Goal: Find specific page/section: Find specific page/section

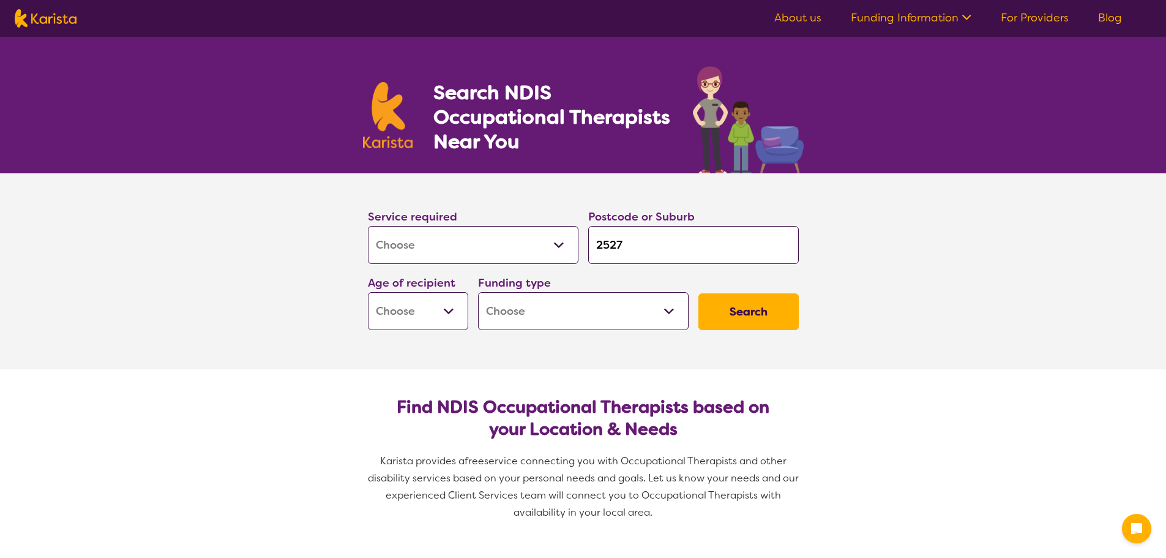
select select "[MEDICAL_DATA]"
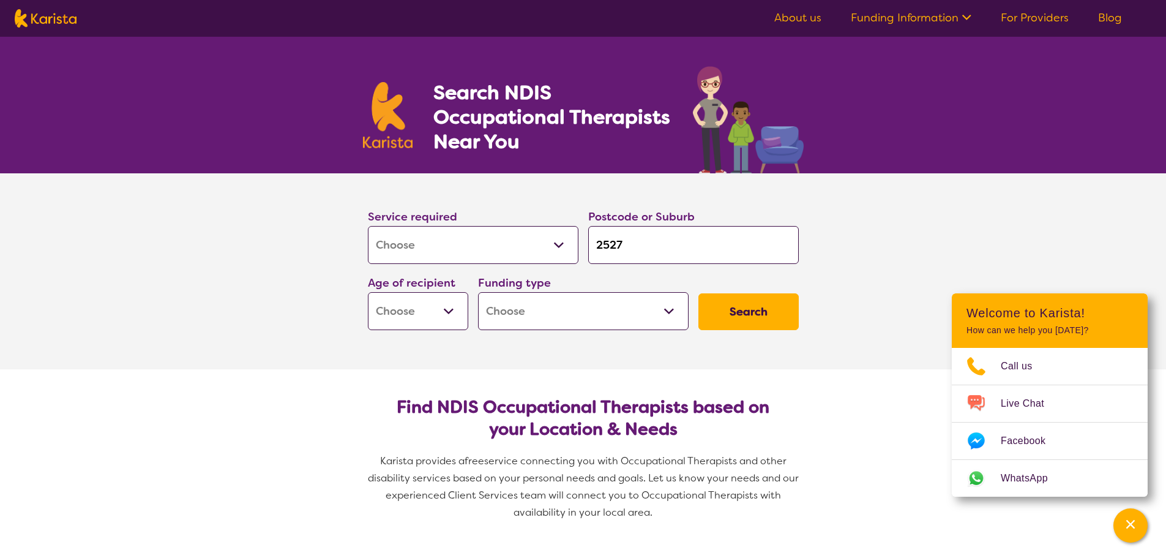
click at [430, 308] on select "Early Childhood - 0 to 9 Child - 10 to 11 Adolescent - 12 to 17 Adult - 18 to 6…" at bounding box center [418, 311] width 100 height 38
select select "AS"
click at [368, 292] on select "Early Childhood - 0 to 9 Child - 10 to 11 Adolescent - 12 to 17 Adult - 18 to 6…" at bounding box center [418, 311] width 100 height 38
select select "AS"
click at [590, 321] on select "Home Care Package (HCP) National Disability Insurance Scheme (NDIS) I don't know" at bounding box center [583, 311] width 211 height 38
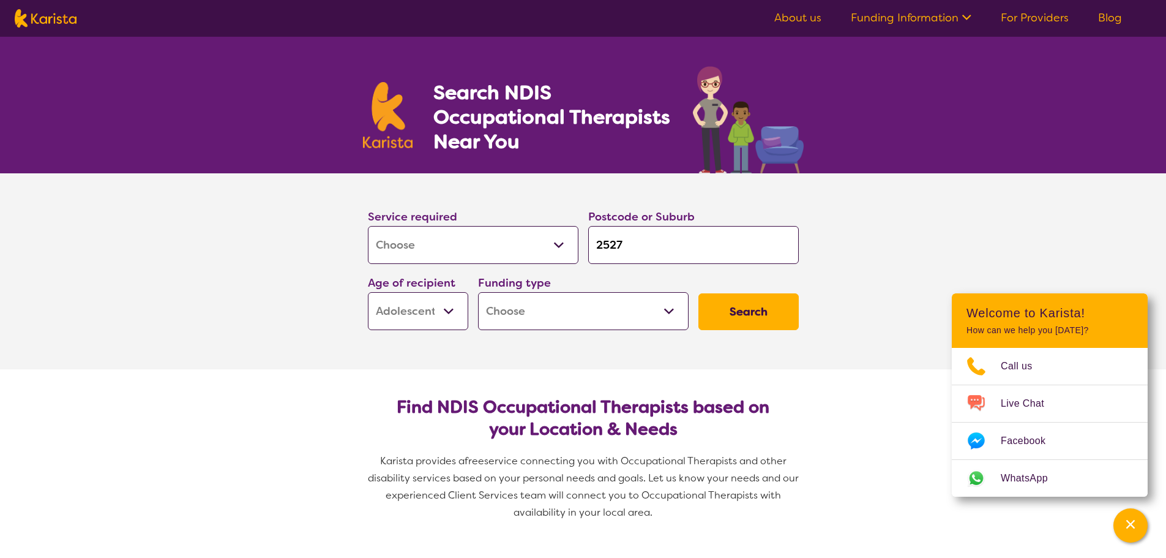
select select "NDIS"
click at [478, 292] on select "Home Care Package (HCP) National Disability Insurance Scheme (NDIS) I don't know" at bounding box center [583, 311] width 211 height 38
select select "NDIS"
click at [765, 313] on button "Search" at bounding box center [748, 311] width 100 height 37
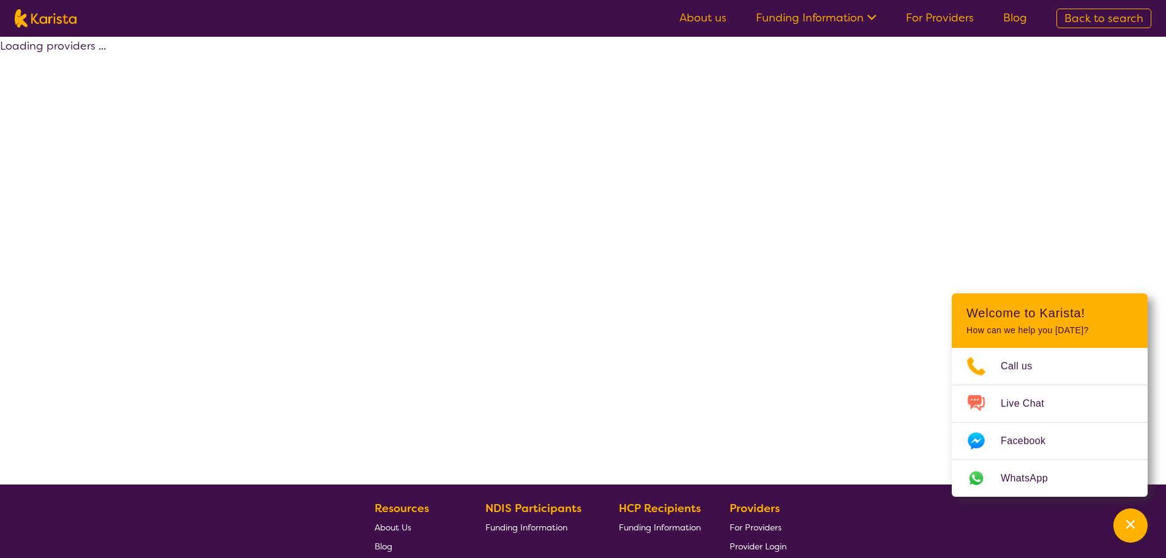
select select "by_score"
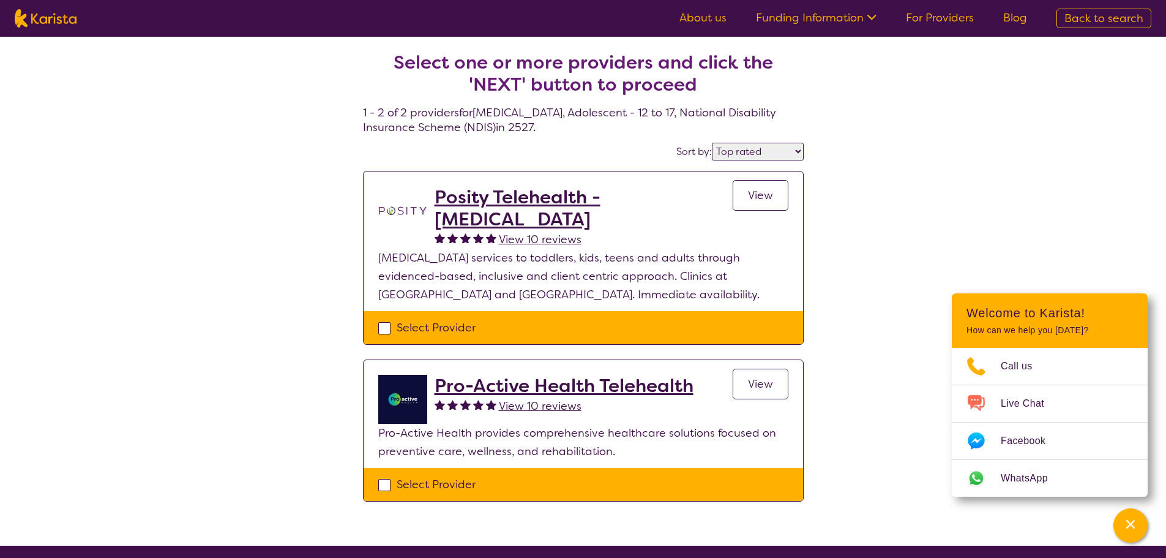
click at [769, 200] on span "View" at bounding box center [760, 195] width 25 height 15
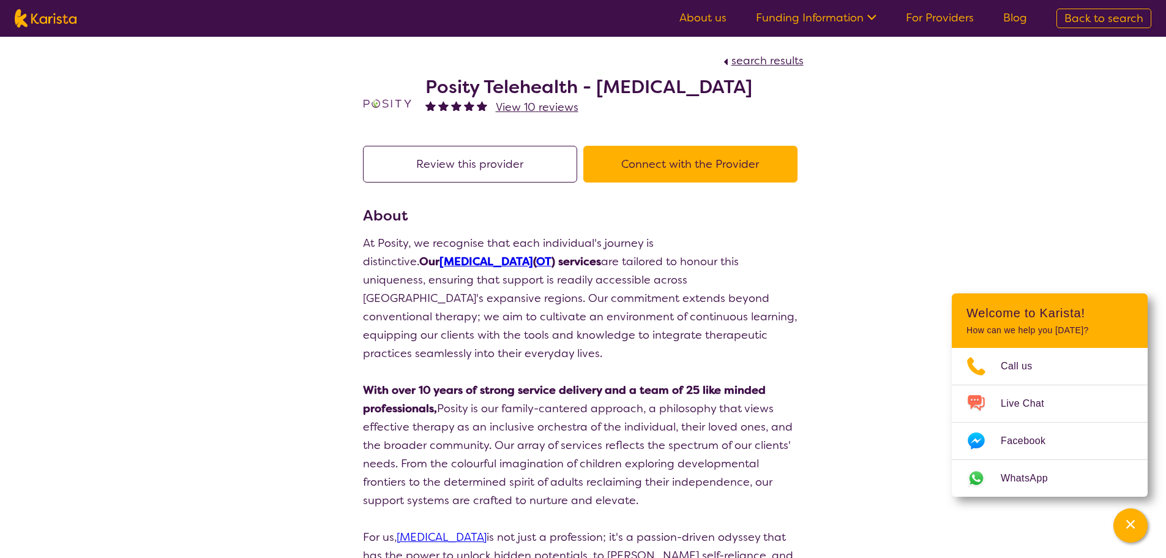
click at [706, 166] on button "Connect with the Provider" at bounding box center [690, 164] width 214 height 37
select select "by_score"
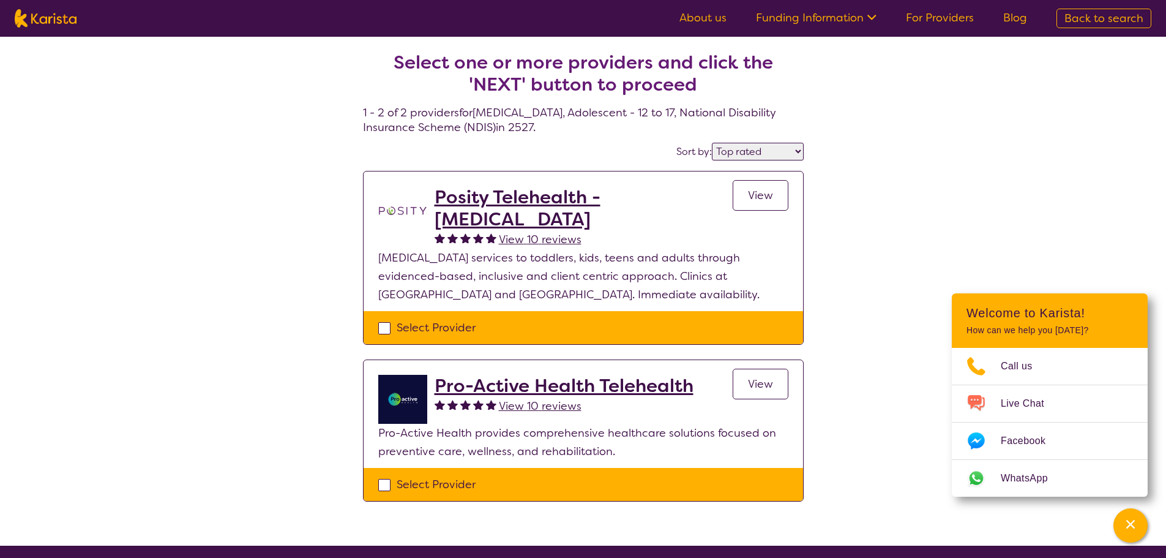
select select "[MEDICAL_DATA]"
select select "AS"
select select "NDIS"
select select "[MEDICAL_DATA]"
select select "AS"
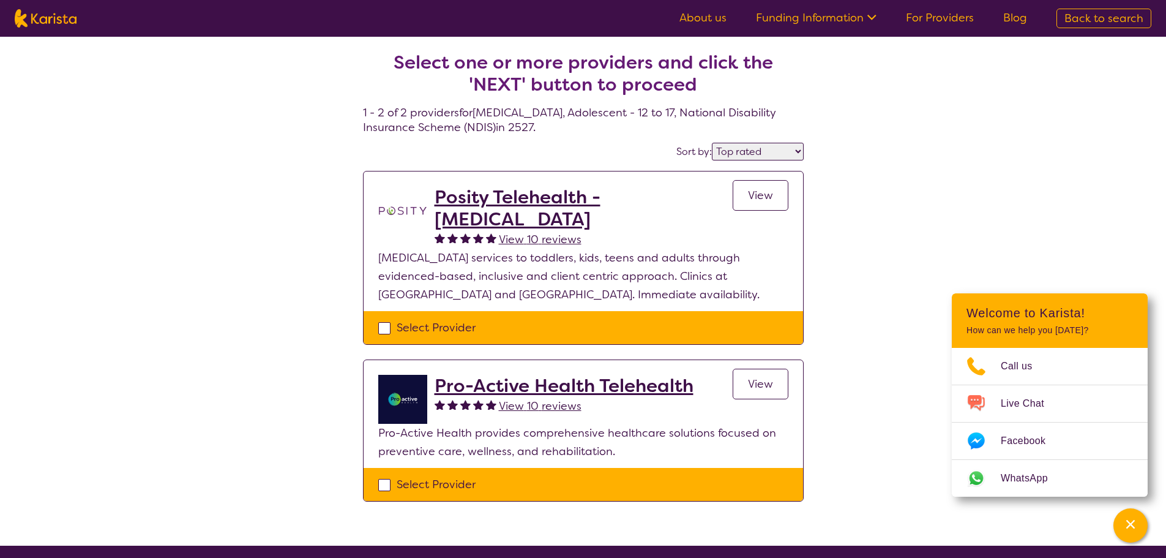
select select "NDIS"
